Goal: Task Accomplishment & Management: Manage account settings

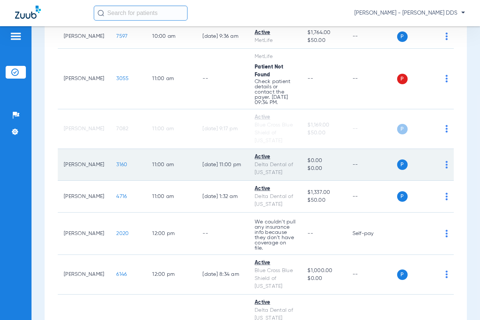
scroll to position [600, 0]
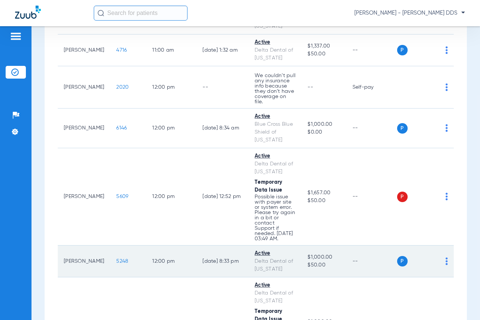
click at [116, 259] on span "5248" at bounding box center [122, 261] width 12 height 5
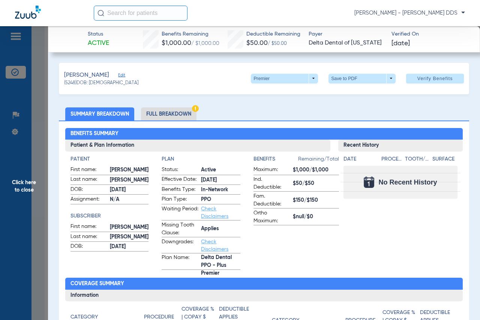
click at [21, 152] on span "Click here to close" at bounding box center [24, 186] width 48 height 320
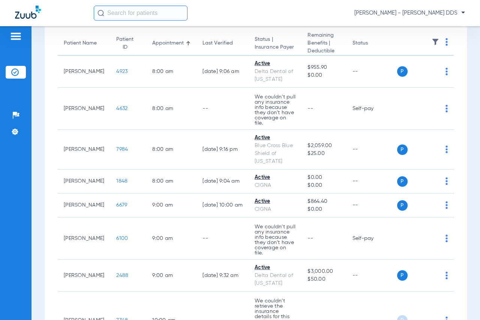
scroll to position [0, 0]
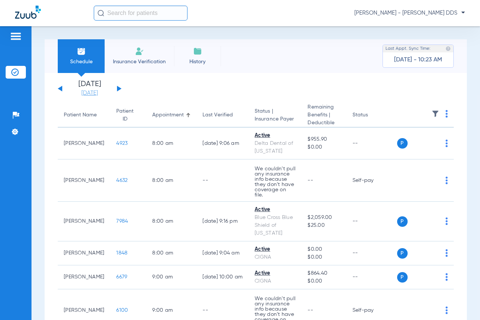
click at [105, 91] on link "[DATE]" at bounding box center [89, 93] width 45 height 7
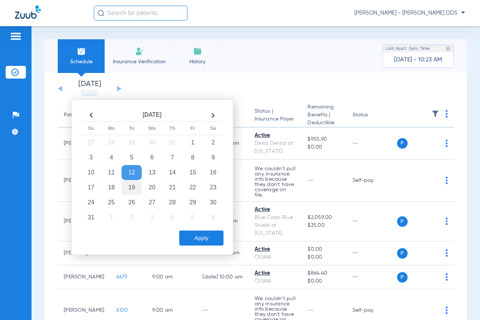
click at [132, 186] on td "19" at bounding box center [131, 187] width 20 height 15
click at [214, 240] on button "Apply" at bounding box center [201, 238] width 44 height 15
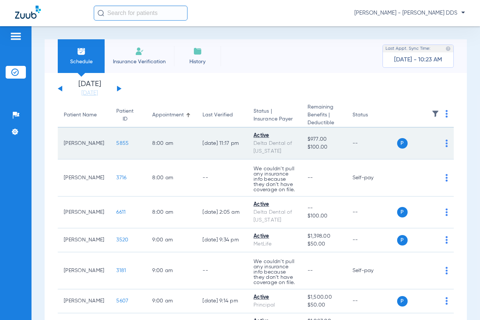
click at [116, 146] on span "5855" at bounding box center [122, 143] width 12 height 5
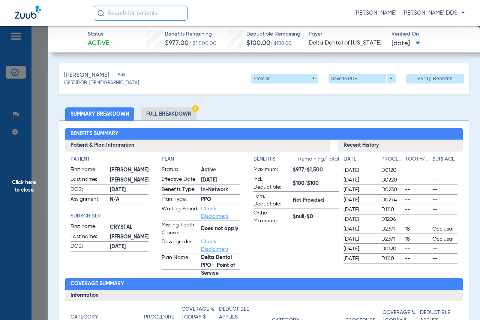
click at [21, 172] on span "Click here to close" at bounding box center [24, 186] width 48 height 320
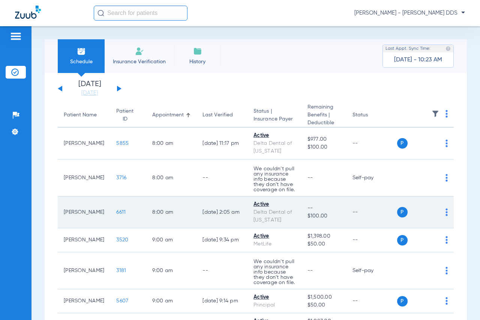
click at [116, 215] on span "6611" at bounding box center [120, 212] width 9 height 5
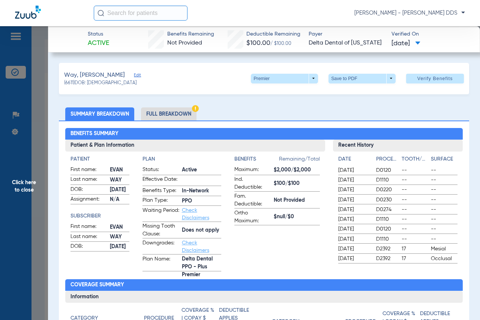
click at [25, 186] on span "Click here to close" at bounding box center [24, 186] width 48 height 320
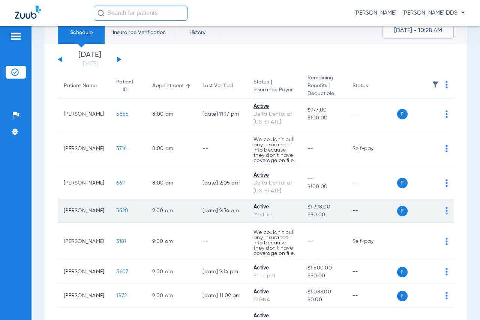
scroll to position [75, 0]
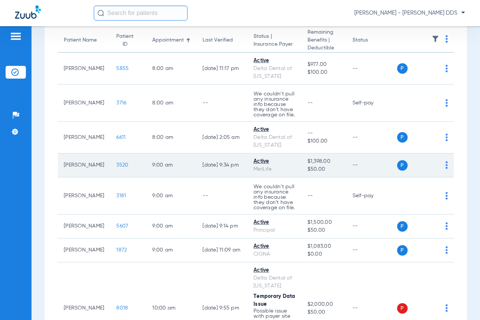
click at [116, 168] on span "3520" at bounding box center [122, 165] width 12 height 5
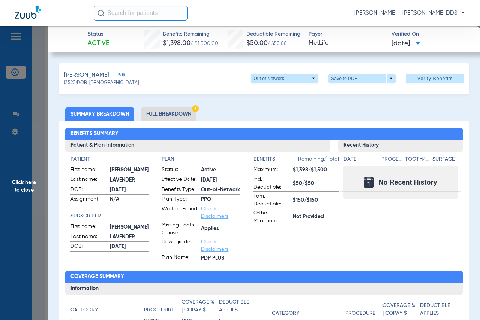
scroll to position [37, 0]
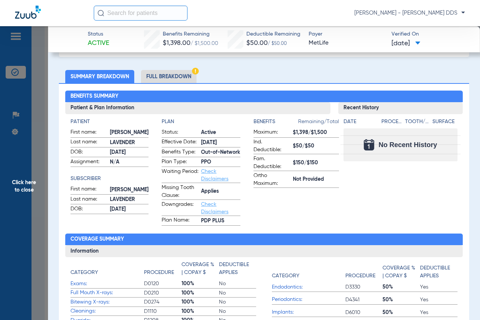
click at [168, 78] on li "Full Breakdown" at bounding box center [168, 76] width 55 height 13
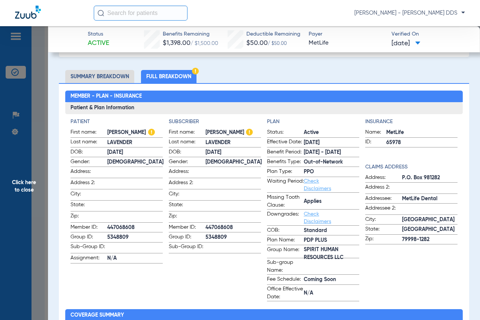
click at [25, 179] on span "Click here to close" at bounding box center [24, 186] width 48 height 320
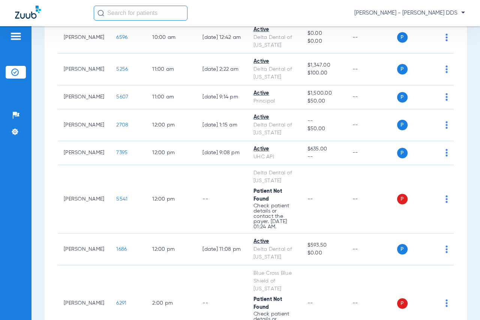
scroll to position [450, 0]
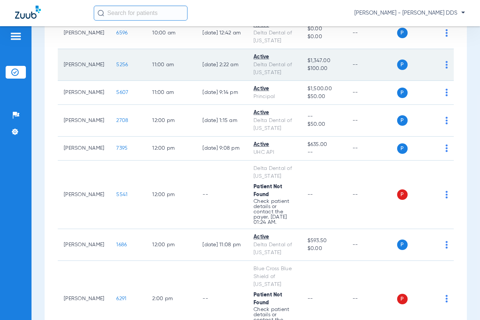
click at [116, 67] on span "5256" at bounding box center [122, 64] width 12 height 5
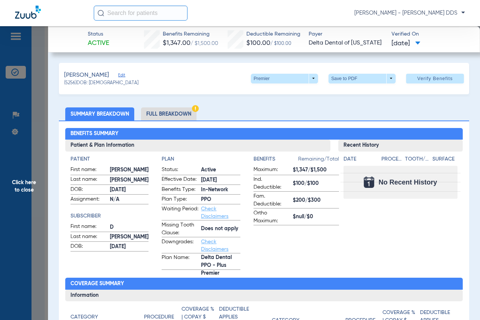
drag, startPoint x: 18, startPoint y: 196, endPoint x: 28, endPoint y: 196, distance: 9.4
click at [18, 196] on span "Click here to close" at bounding box center [24, 186] width 48 height 320
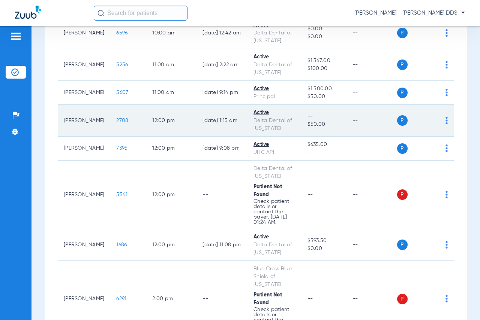
click at [116, 123] on span "2708" at bounding box center [122, 120] width 12 height 5
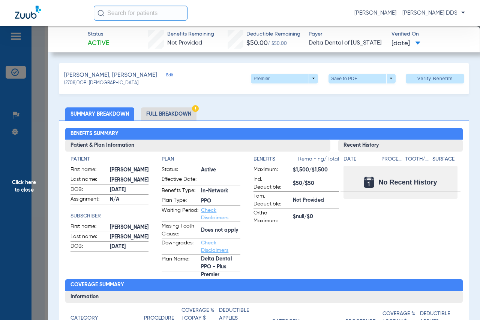
click at [6, 207] on span "Click here to close" at bounding box center [24, 186] width 48 height 320
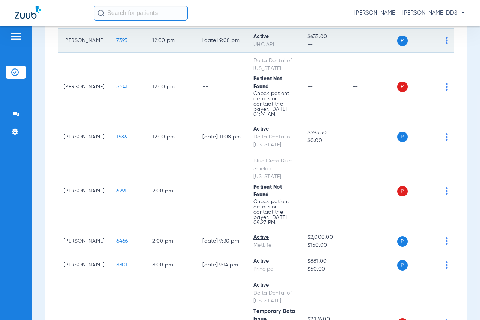
scroll to position [562, 0]
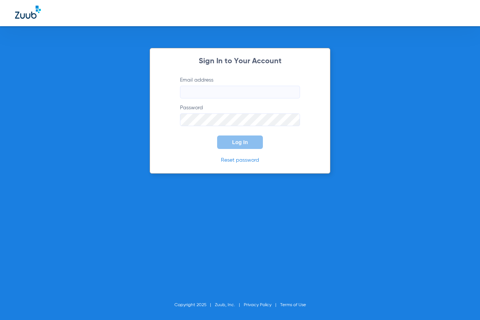
type input "[EMAIL_ADDRESS][DOMAIN_NAME]"
click at [249, 141] on button "Log In" at bounding box center [240, 142] width 46 height 13
